Goal: Task Accomplishment & Management: Manage account settings

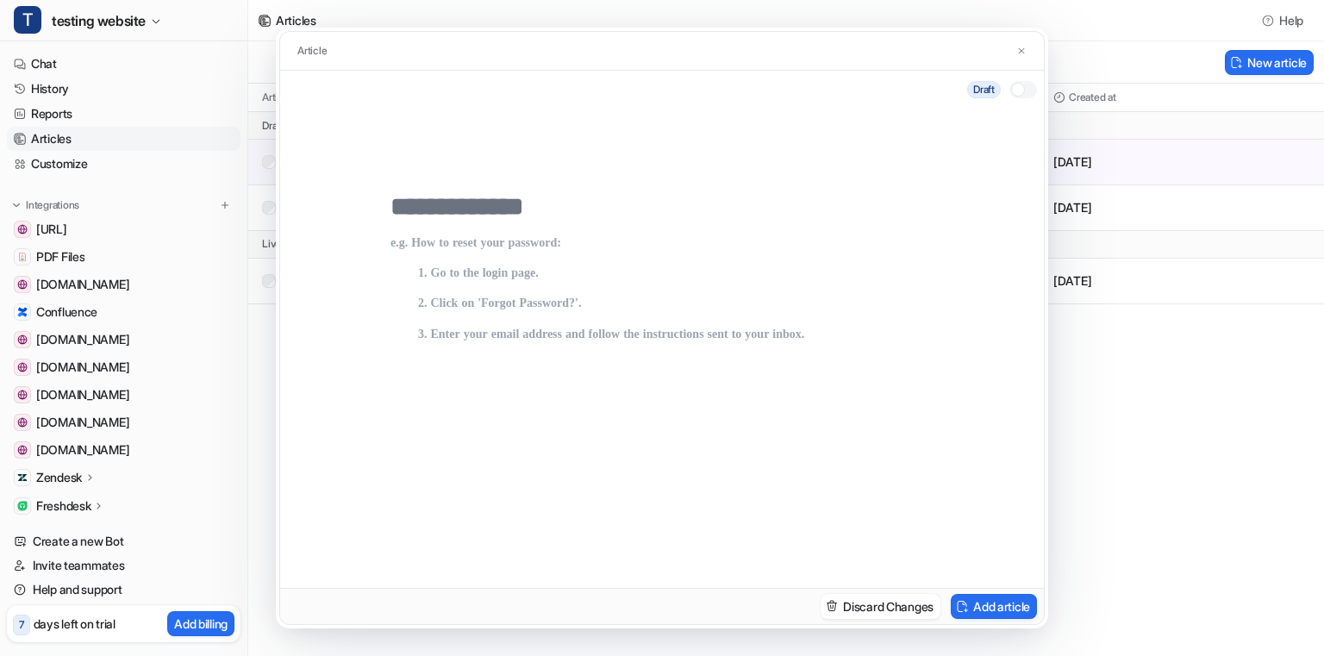
click at [1021, 91] on div at bounding box center [1018, 90] width 14 height 14
click at [1024, 56] on button at bounding box center [1021, 51] width 17 height 18
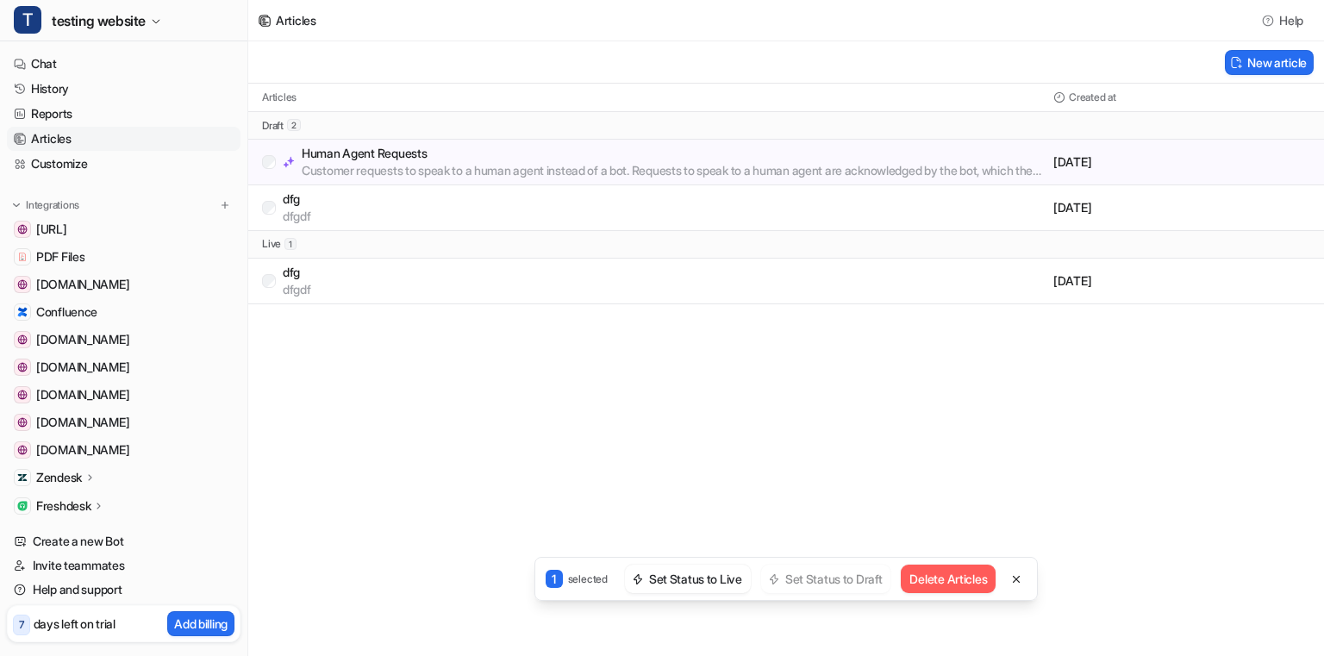
click at [1022, 576] on div "Articles Help New article Articles Created at draft 2 Human Agent Requests Cust…" at bounding box center [662, 328] width 1324 height 656
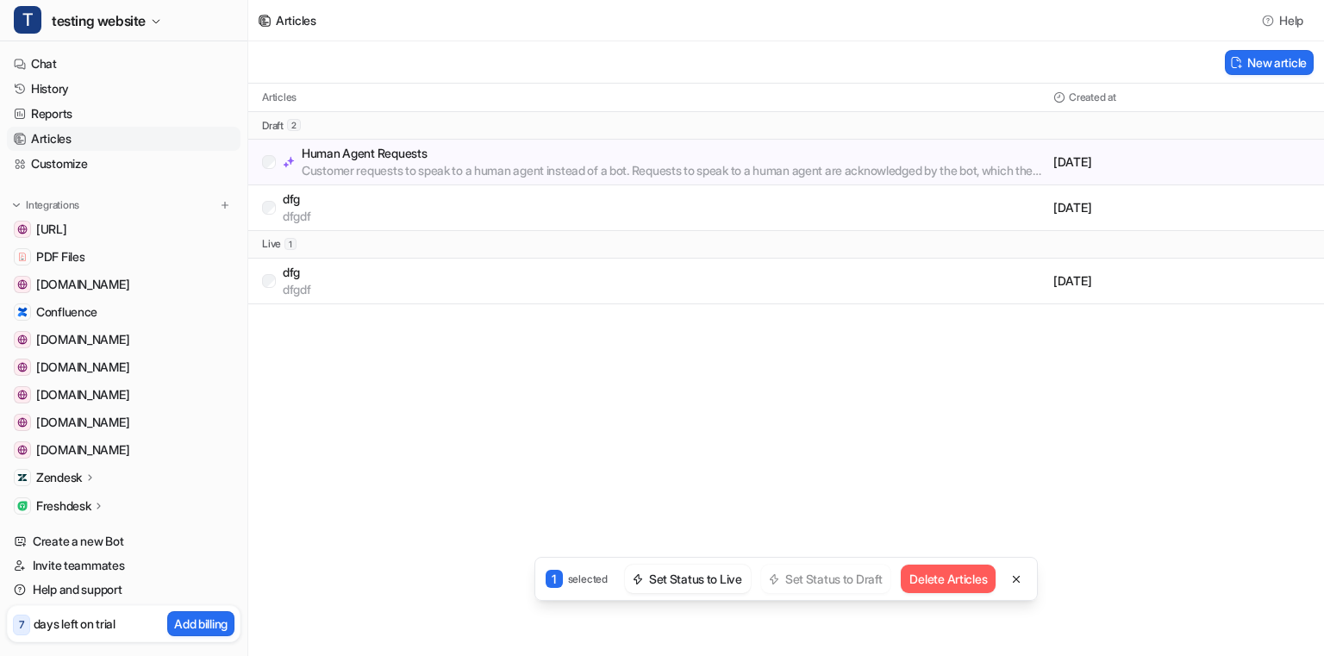
click at [1022, 576] on div "Articles Help New article Articles Created at draft 2 Human Agent Requests Cust…" at bounding box center [662, 328] width 1324 height 656
click at [463, 384] on div "Articles Help Loading... New article Articles Created at draft 2 Human Agent Re…" at bounding box center [662, 328] width 1324 height 656
click at [1019, 577] on div "Articles Help New article Articles Created at draft 2 Human Agent Requests Cust…" at bounding box center [662, 328] width 1324 height 656
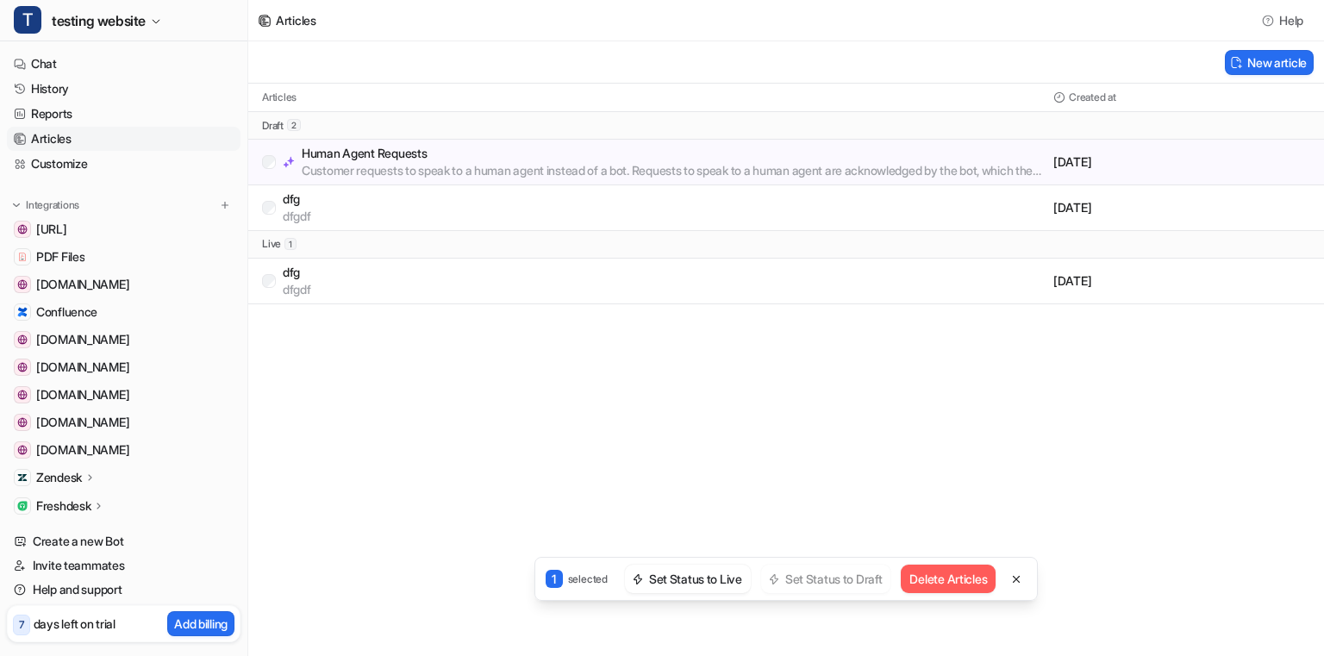
click at [1022, 577] on div "Articles Help New article Articles Created at draft 2 Human Agent Requests Cust…" at bounding box center [662, 328] width 1324 height 656
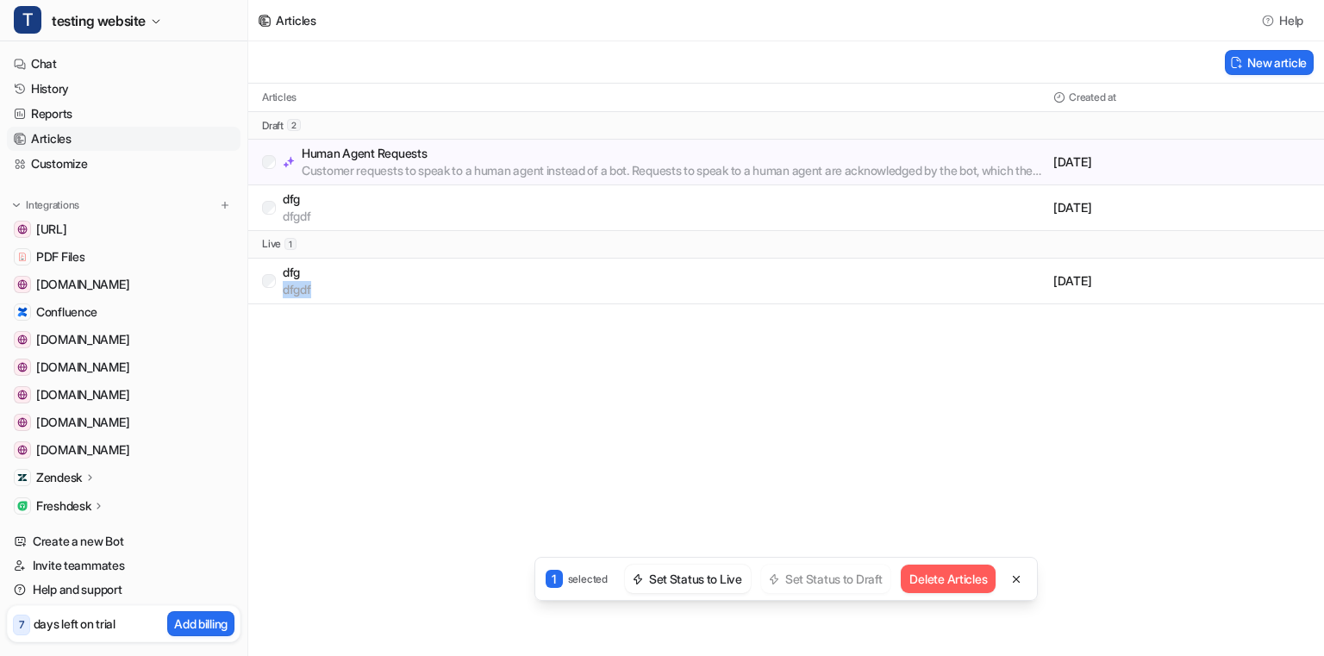
click at [1022, 577] on div "Articles Help New article Articles Created at draft 2 Human Agent Requests Cust…" at bounding box center [662, 328] width 1324 height 656
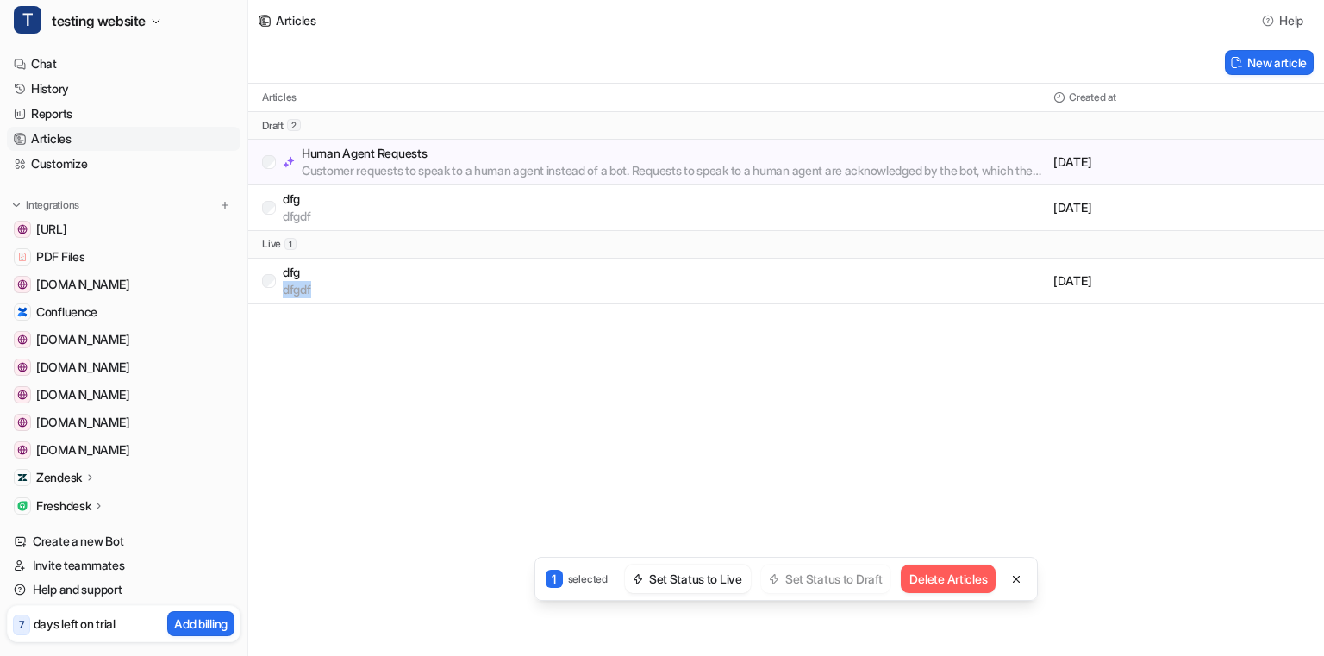
click at [1022, 577] on div "Articles Help New article Articles Created at draft 2 Human Agent Requests Cust…" at bounding box center [662, 328] width 1324 height 656
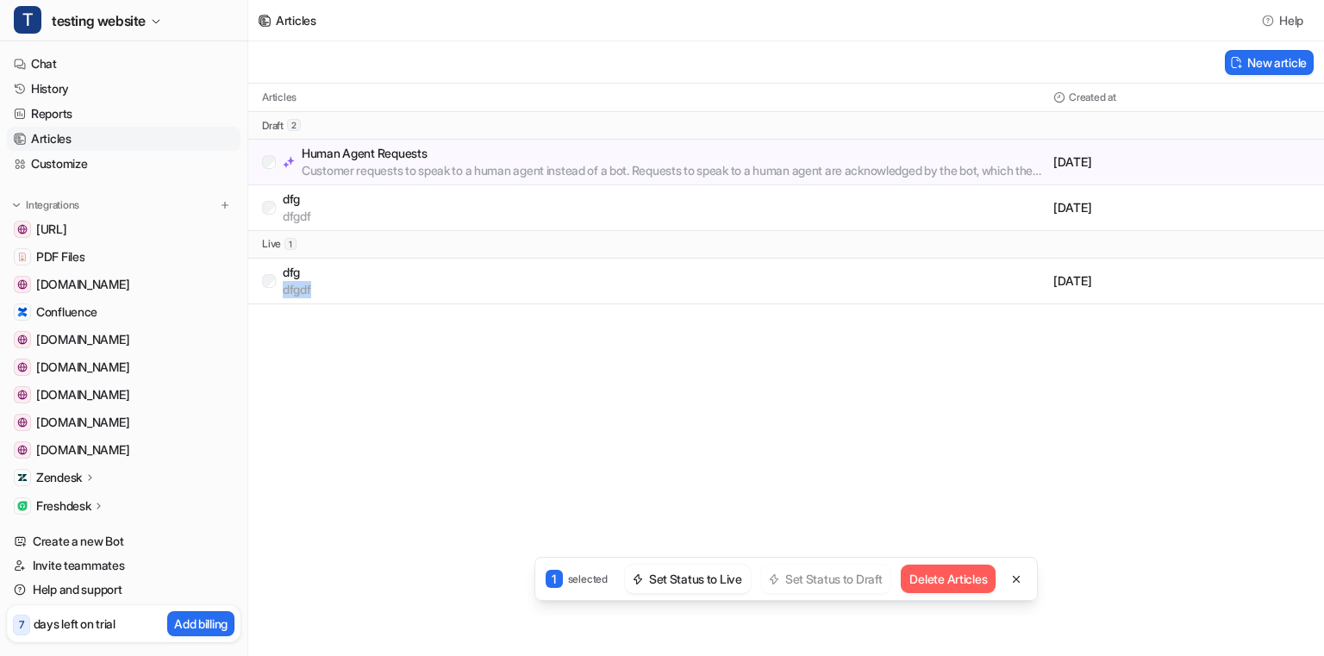
click at [1022, 577] on div "Articles Help New article Articles Created at draft 2 Human Agent Requests Cust…" at bounding box center [662, 328] width 1324 height 656
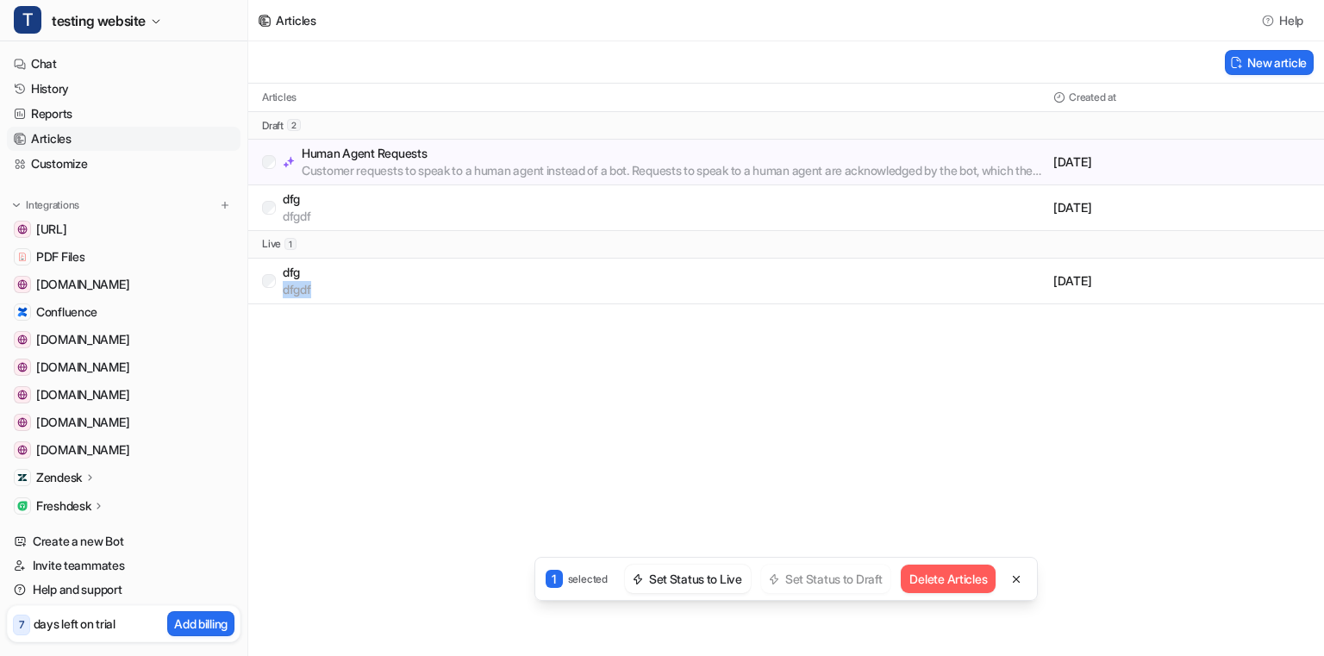
click at [1022, 577] on div "Articles Help New article Articles Created at draft 2 Human Agent Requests Cust…" at bounding box center [662, 328] width 1324 height 656
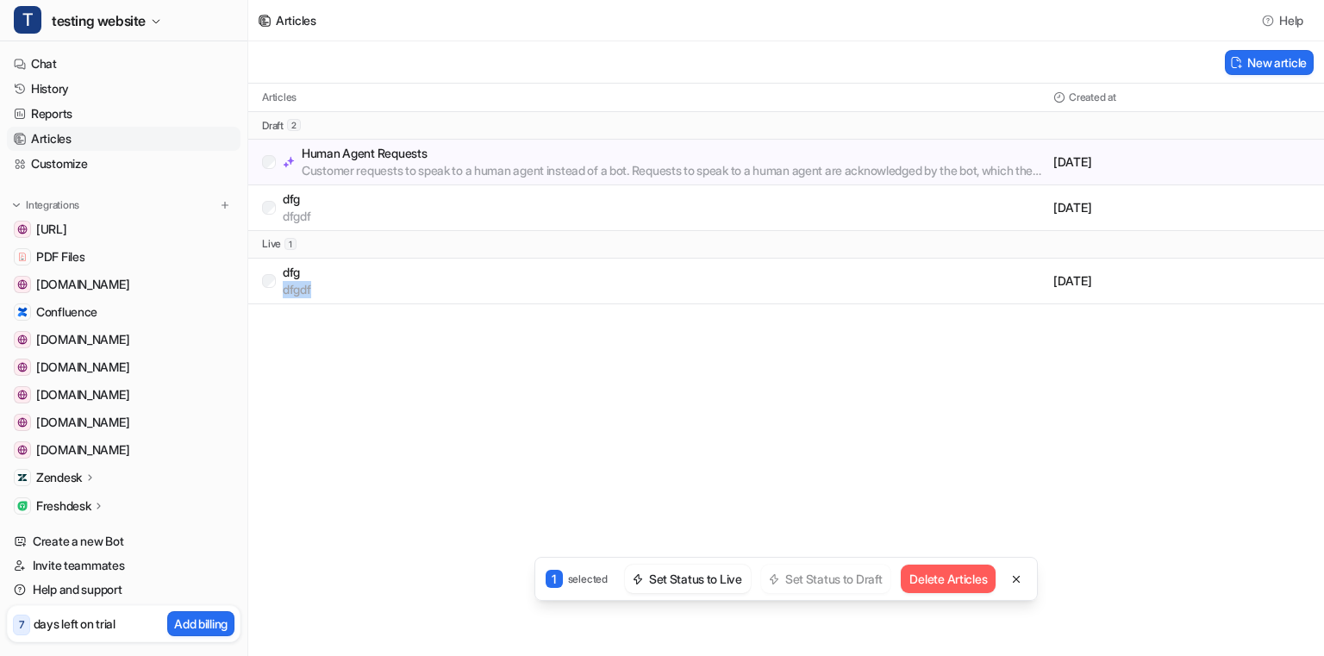
click at [1022, 577] on div "Articles Help New article Articles Created at draft 2 Human Agent Requests Cust…" at bounding box center [662, 328] width 1324 height 656
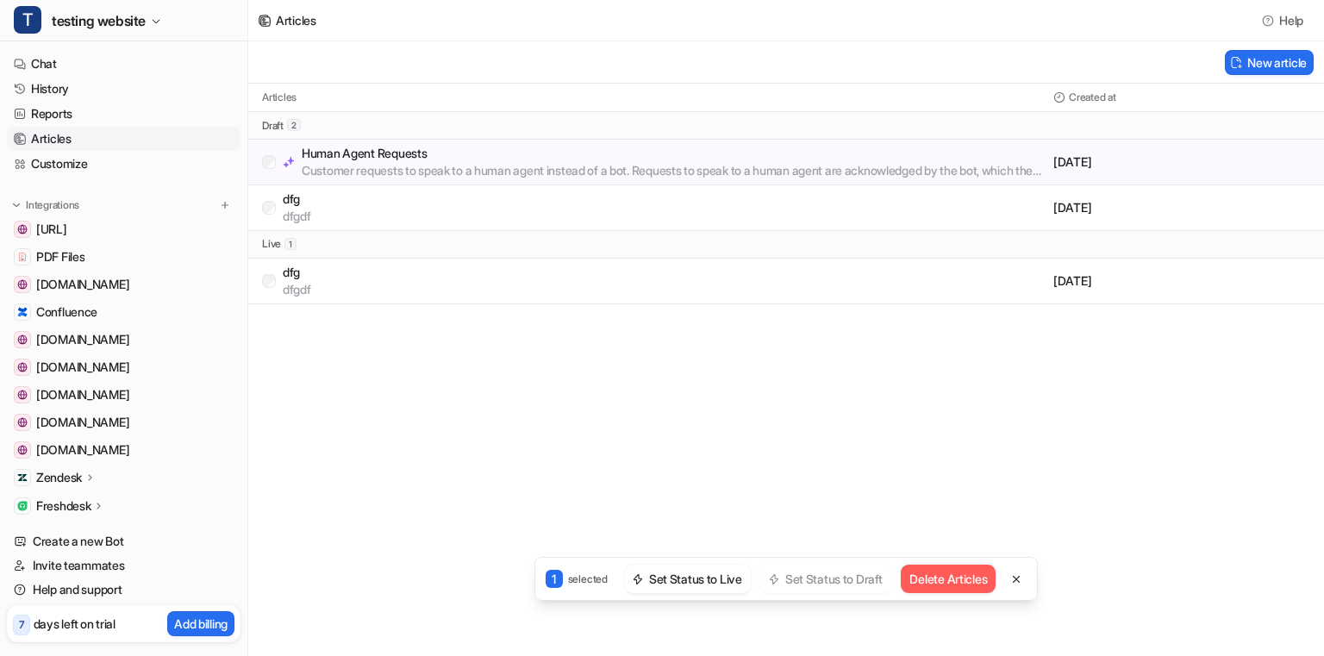
click at [1015, 587] on div "Articles Help New article Articles Created at draft 2 Human Agent Requests Cust…" at bounding box center [662, 328] width 1324 height 656
click at [1012, 569] on div "Articles Help New article Articles Created at draft 2 Human Agent Requests Cust…" at bounding box center [662, 328] width 1324 height 656
click at [964, 579] on button "Delete Articles" at bounding box center [947, 578] width 95 height 28
click at [588, 583] on p "selected" at bounding box center [588, 579] width 40 height 16
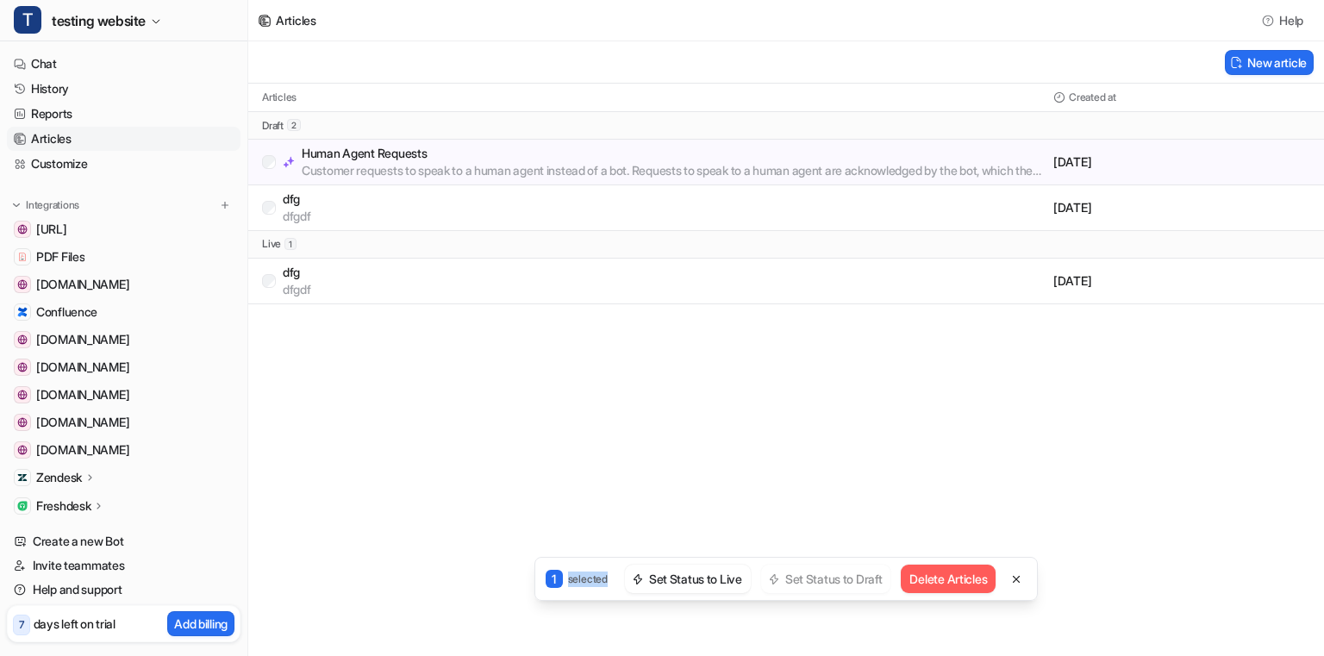
click at [588, 583] on p "selected" at bounding box center [588, 579] width 40 height 16
click at [577, 582] on p "selected" at bounding box center [588, 579] width 40 height 16
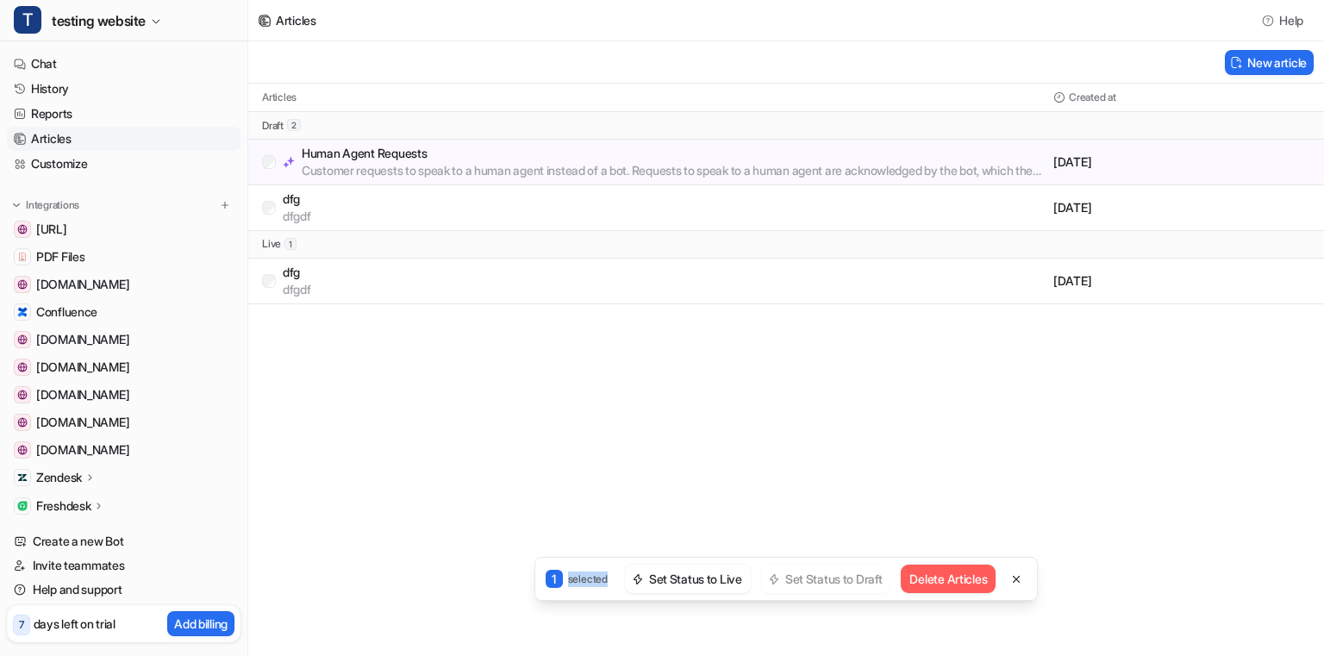
click at [577, 582] on p "selected" at bounding box center [588, 579] width 40 height 16
click at [548, 582] on p "1" at bounding box center [553, 579] width 17 height 18
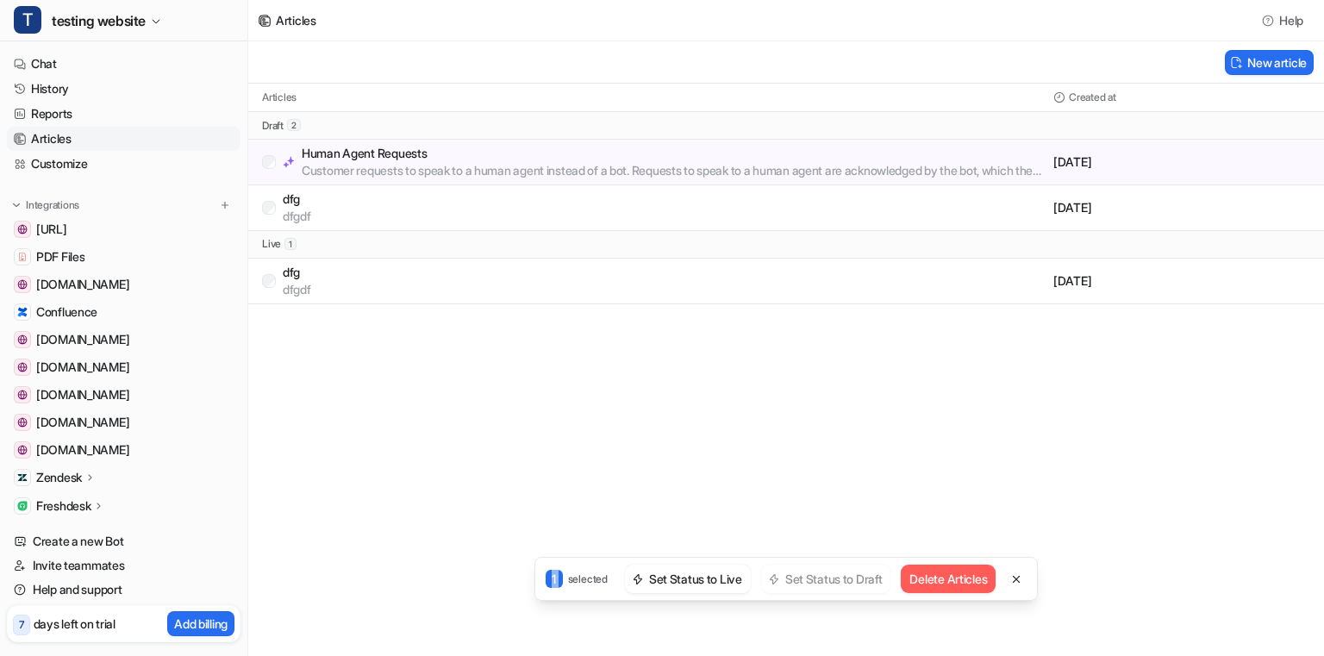
click at [548, 582] on p "1" at bounding box center [553, 579] width 17 height 18
click at [583, 581] on p "selected" at bounding box center [588, 579] width 40 height 16
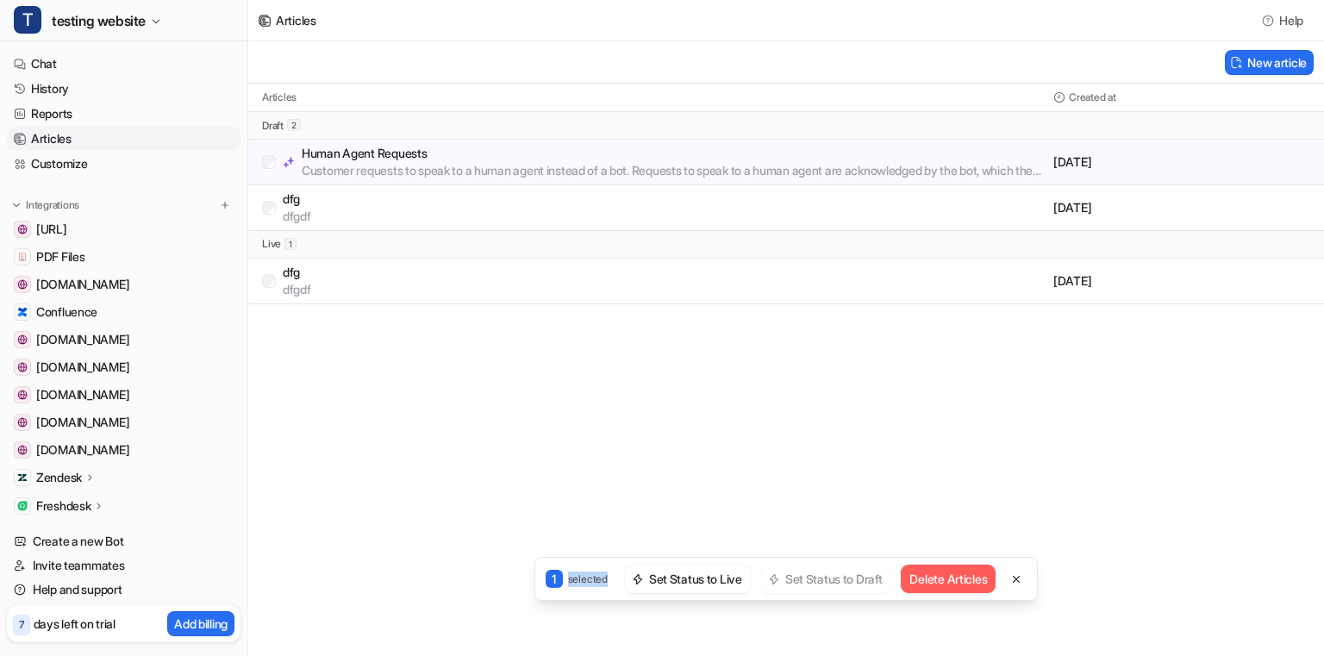
click at [583, 581] on p "selected" at bounding box center [588, 579] width 40 height 16
click at [518, 574] on div "Articles Help New article Articles Created at draft 2 Human Agent Requests Cust…" at bounding box center [662, 328] width 1324 height 656
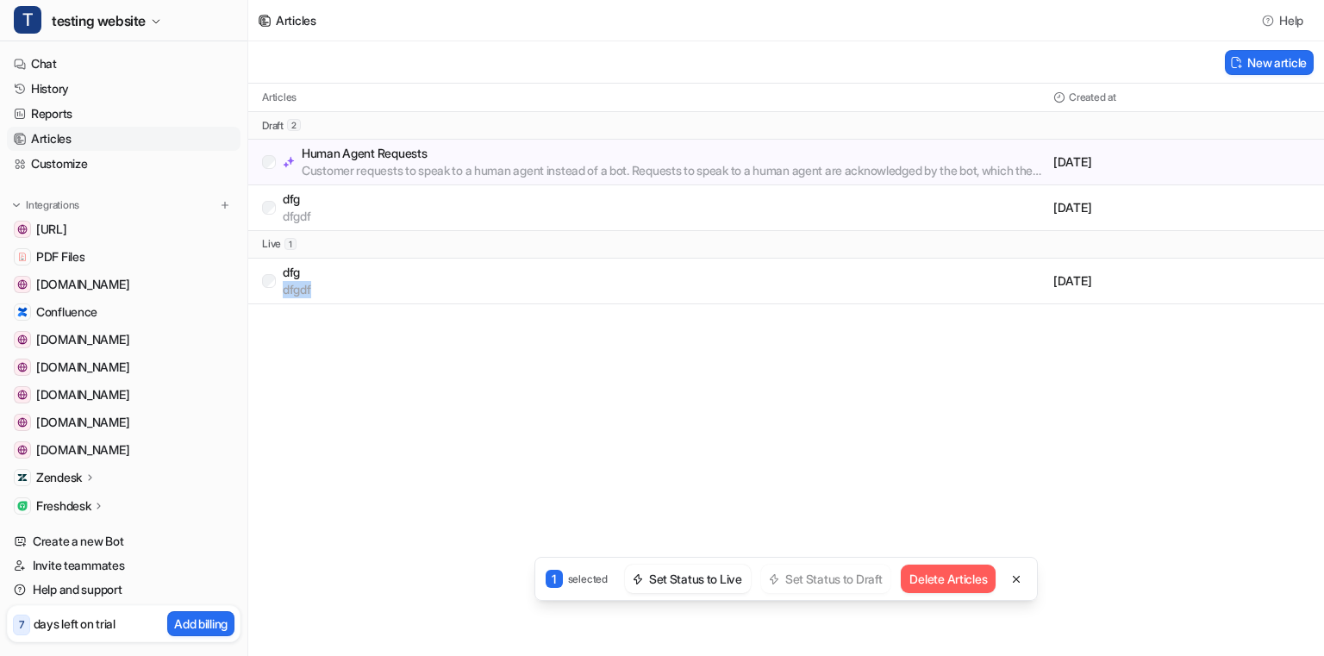
click at [518, 574] on div "Articles Help New article Articles Created at draft 2 Human Agent Requests Cust…" at bounding box center [662, 328] width 1324 height 656
click at [526, 575] on div "Articles Help New article Articles Created at draft 2 Human Agent Requests Cust…" at bounding box center [662, 328] width 1324 height 656
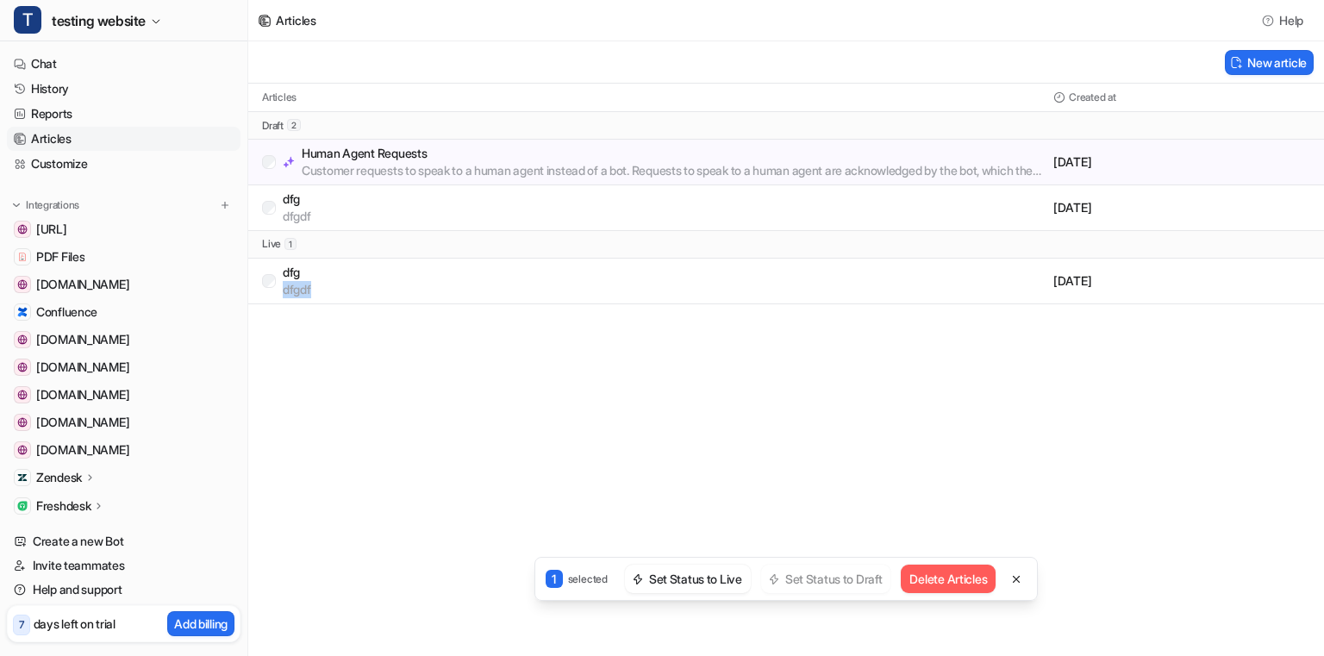
click at [526, 575] on div "Articles Help New article Articles Created at draft 2 Human Agent Requests Cust…" at bounding box center [662, 328] width 1324 height 656
click at [527, 575] on div "Articles Help New article Articles Created at draft 2 Human Agent Requests Cust…" at bounding box center [662, 328] width 1324 height 656
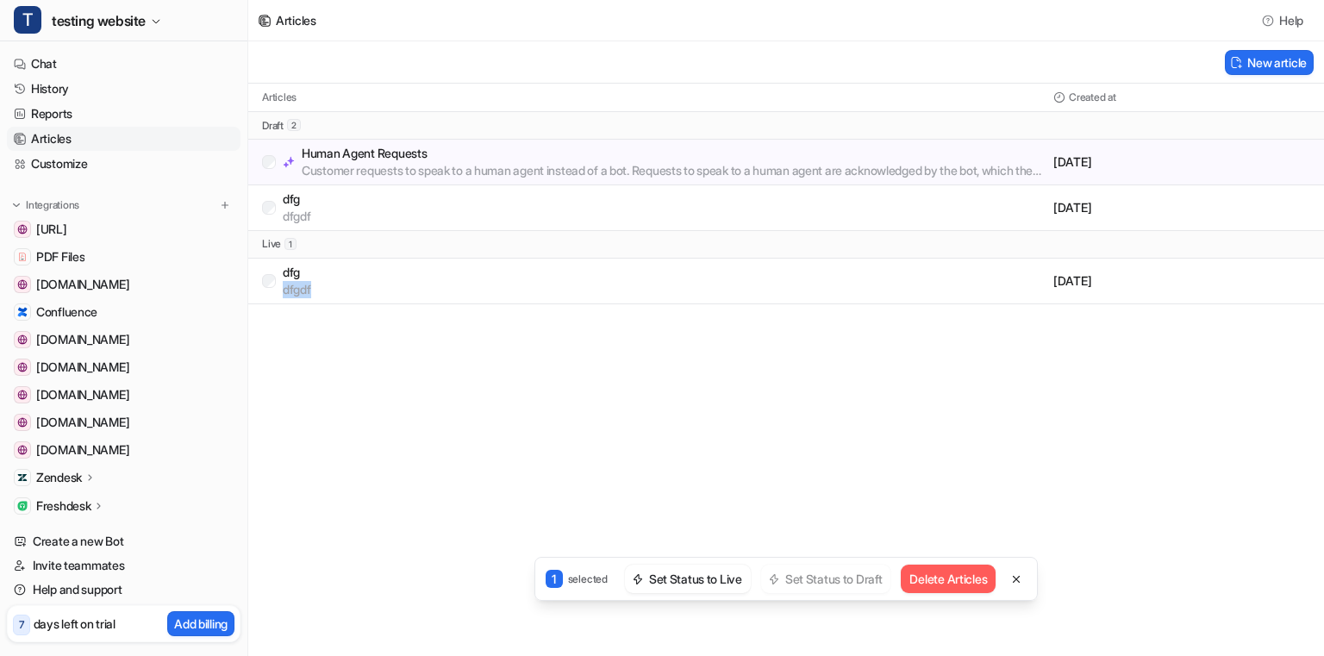
click at [527, 575] on div "Articles Help New article Articles Created at draft 2 Human Agent Requests Cust…" at bounding box center [662, 328] width 1324 height 656
click at [1011, 579] on div "Articles Help New article Articles Created at draft 2 Human Agent Requests Cust…" at bounding box center [662, 328] width 1324 height 656
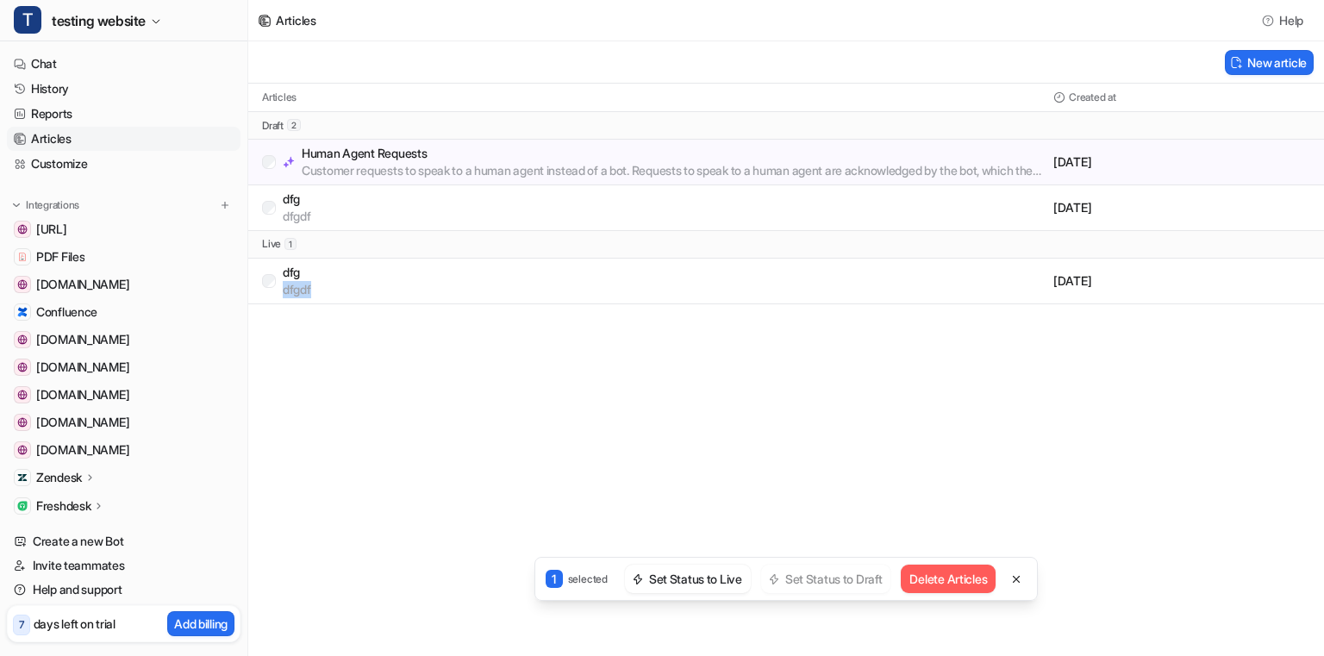
click at [1005, 580] on div "Articles Help New article Articles Created at draft 2 Human Agent Requests Cust…" at bounding box center [662, 328] width 1324 height 656
click at [1002, 580] on div "Articles Help New article Articles Created at draft 2 Human Agent Requests Cust…" at bounding box center [662, 328] width 1324 height 656
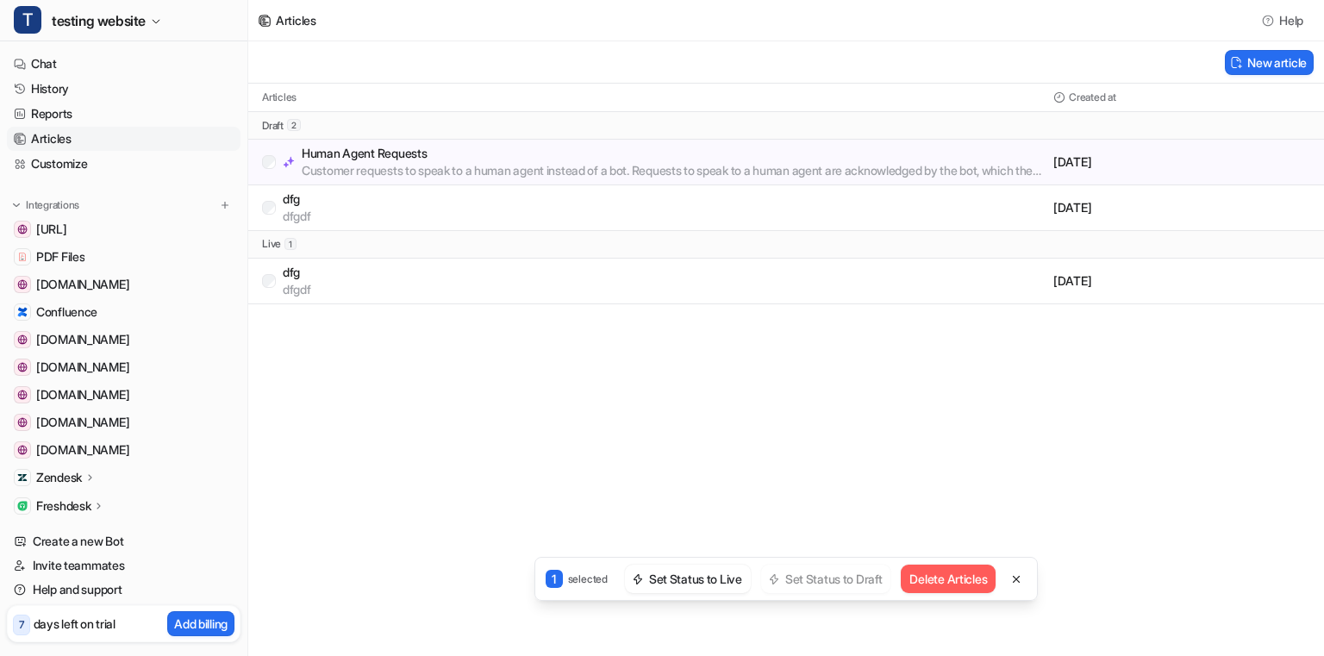
click at [1002, 580] on div "Articles Help New article Articles Created at draft 2 Human Agent Requests Cust…" at bounding box center [662, 328] width 1324 height 656
click at [1006, 579] on div "Articles Help New article Articles Created at draft 2 Human Agent Requests Cust…" at bounding box center [662, 328] width 1324 height 656
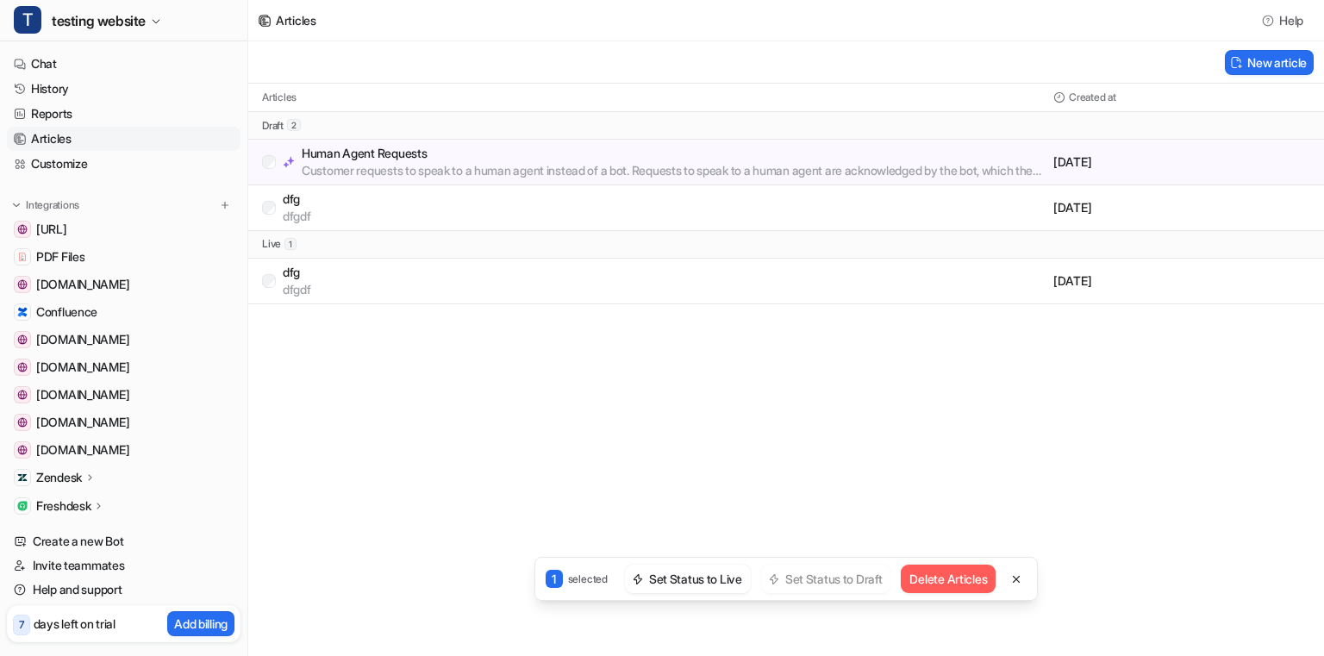
click at [1006, 579] on div "Articles Help New article Articles Created at draft 2 Human Agent Requests Cust…" at bounding box center [662, 328] width 1324 height 656
click at [1015, 573] on div "Articles Help New article Articles Created at draft 2 Human Agent Requests Cust…" at bounding box center [662, 328] width 1324 height 656
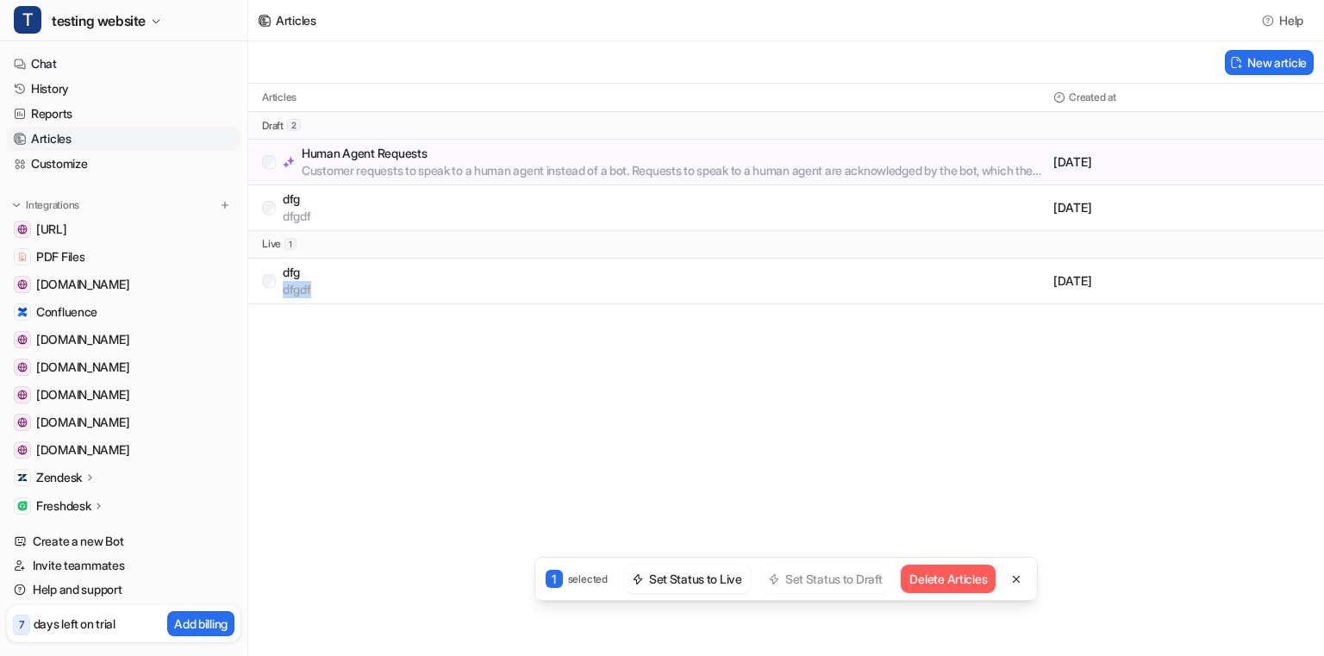
click at [1015, 573] on div "Articles Help New article Articles Created at draft 2 Human Agent Requests Cust…" at bounding box center [662, 328] width 1324 height 656
click at [1032, 576] on div "Articles Help New article Articles Created at draft 2 Human Agent Requests Cust…" at bounding box center [662, 328] width 1324 height 656
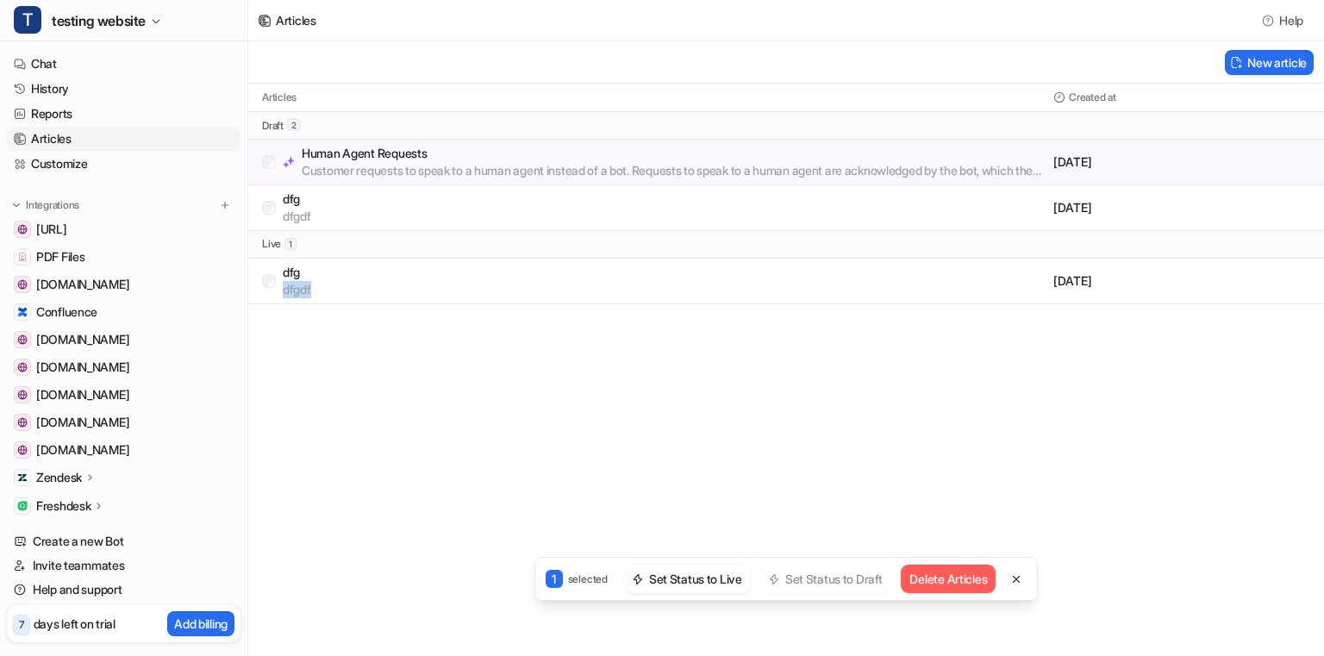
click at [1032, 576] on div "Articles Help New article Articles Created at draft 2 Human Agent Requests Cust…" at bounding box center [662, 328] width 1324 height 656
click at [1053, 576] on div "Articles Help New article Articles Created at draft 2 Human Agent Requests Cust…" at bounding box center [662, 328] width 1324 height 656
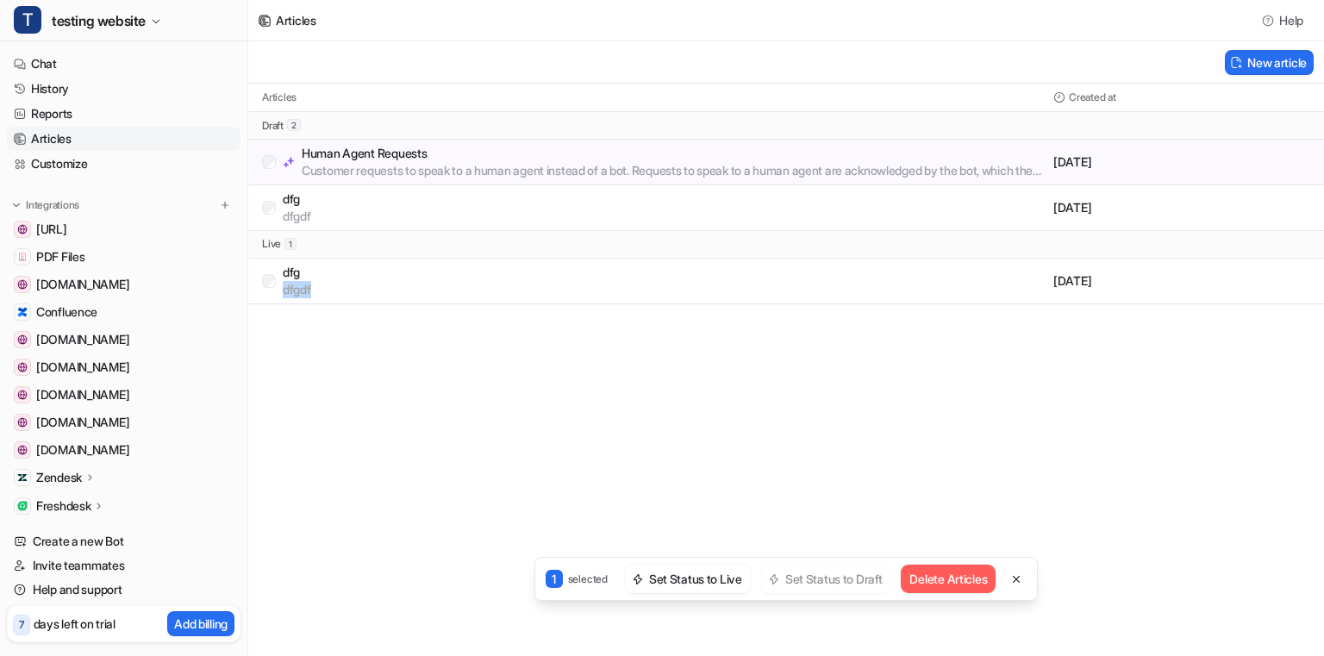
click at [1024, 582] on div "Articles Help New article Articles Created at draft 2 Human Agent Requests Cust…" at bounding box center [662, 328] width 1324 height 656
click at [568, 578] on p "selected" at bounding box center [588, 579] width 40 height 16
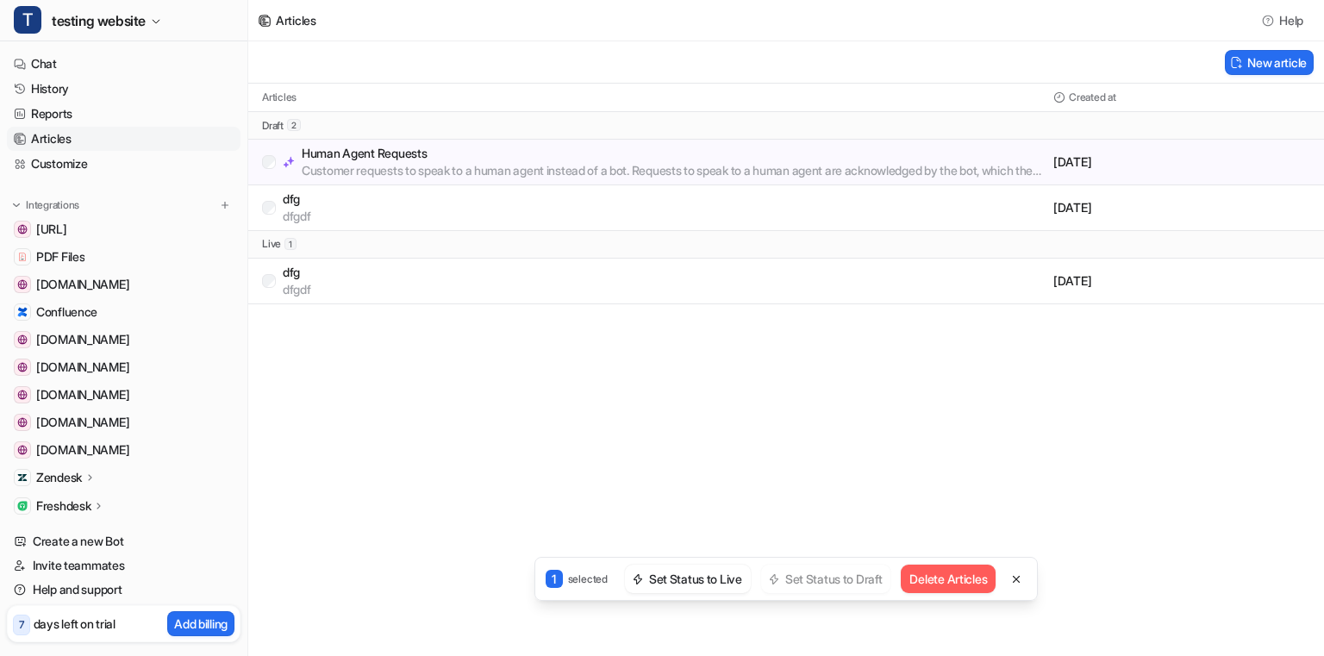
click at [578, 527] on div "Articles Help New article Articles Created at draft 2 Human Agent Requests Cust…" at bounding box center [662, 328] width 1324 height 656
click at [572, 578] on p "selected" at bounding box center [588, 579] width 40 height 16
click at [547, 577] on p "1" at bounding box center [553, 579] width 17 height 18
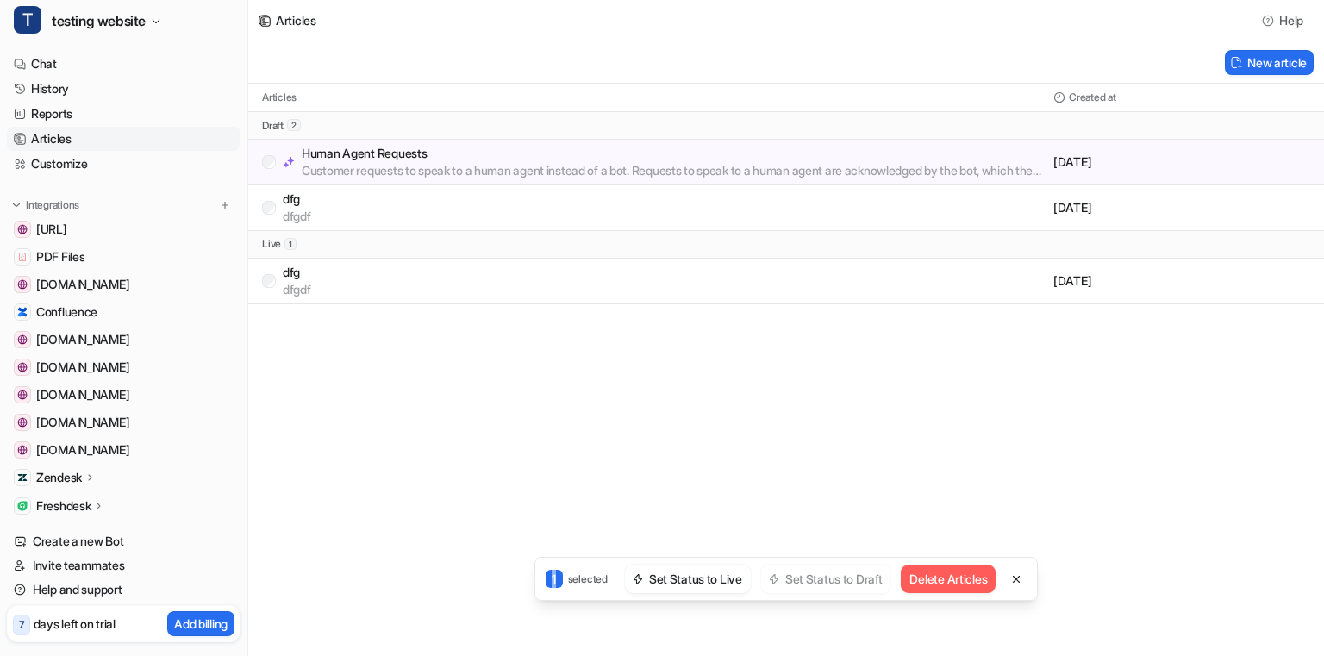
click at [547, 577] on p "1" at bounding box center [553, 579] width 17 height 18
click at [573, 577] on p "selected" at bounding box center [588, 579] width 40 height 16
